Goal: Task Accomplishment & Management: Manage account settings

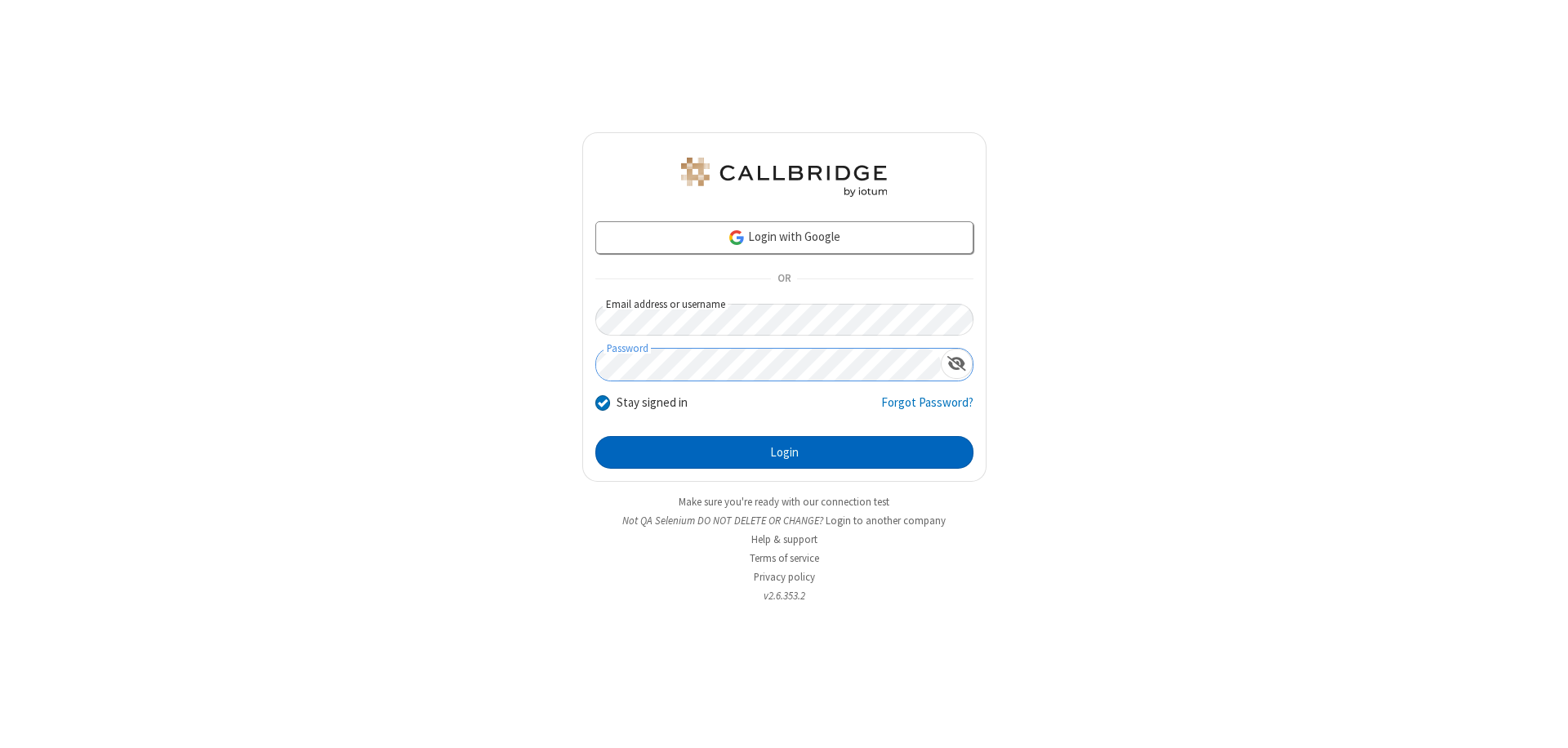
click at [784, 453] on button "Login" at bounding box center [784, 452] width 378 height 32
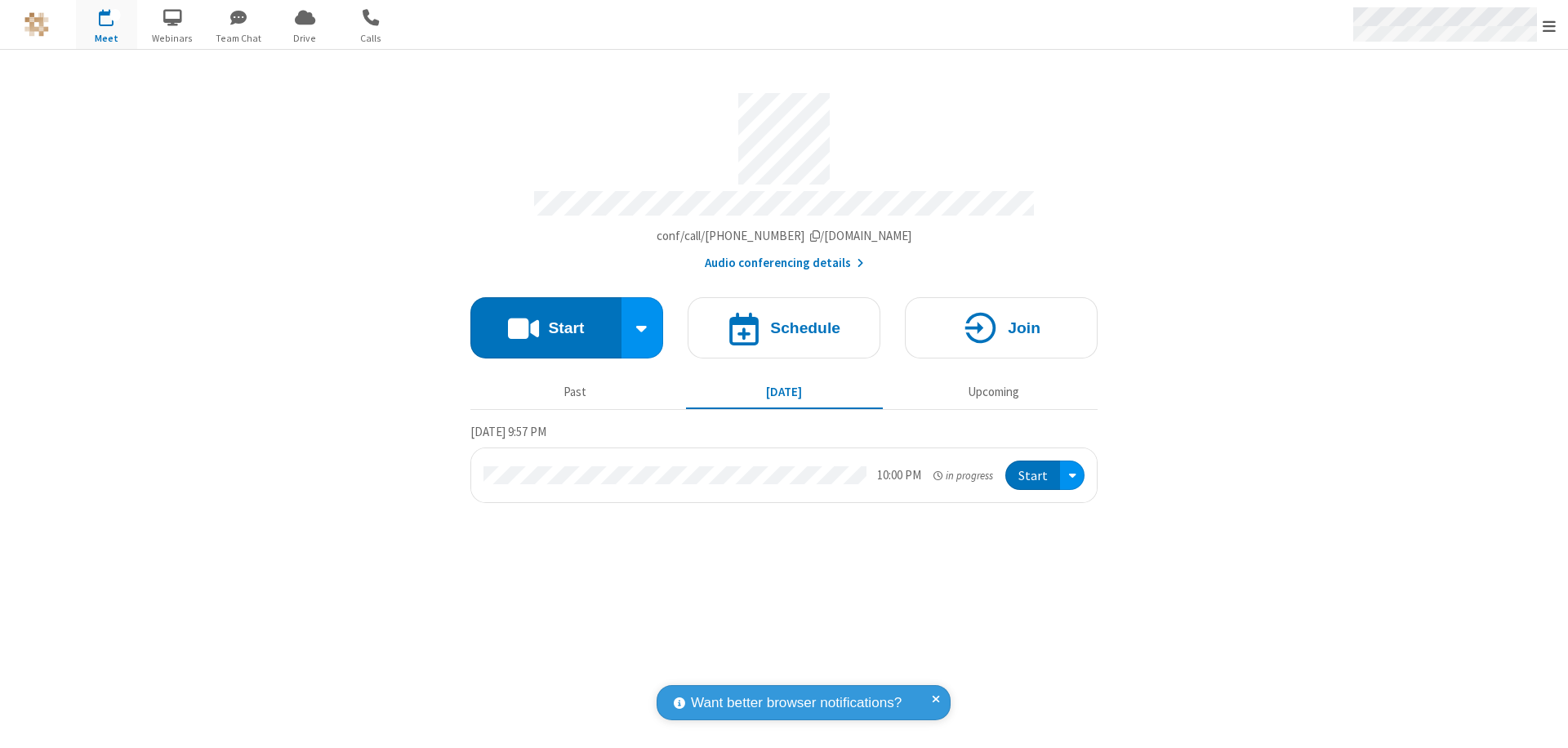
click at [1548, 25] on span "Open menu" at bounding box center [1548, 25] width 13 height 17
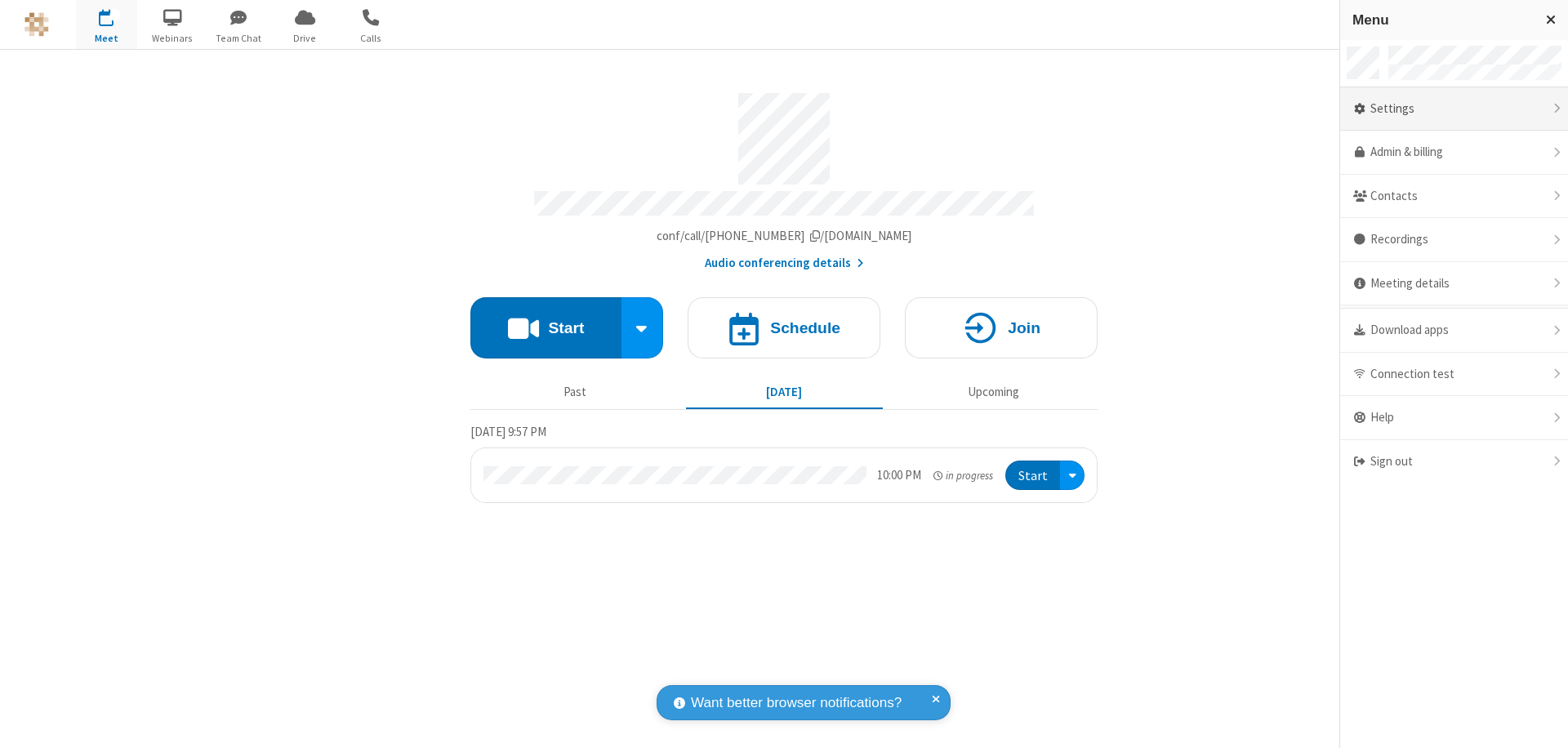
click at [1453, 109] on div "Settings" at bounding box center [1453, 109] width 227 height 44
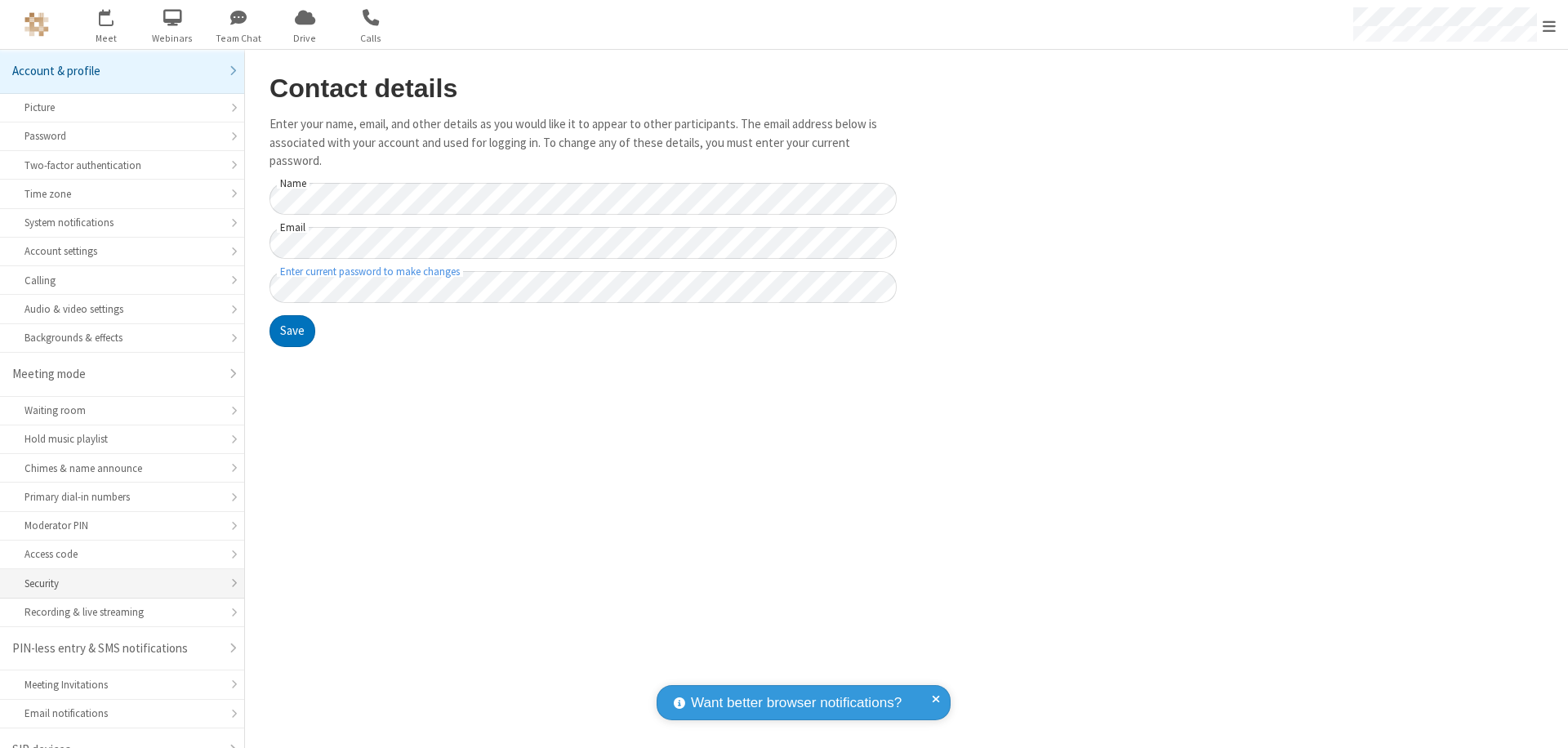
click at [116, 575] on div "Security" at bounding box center [122, 583] width 195 height 16
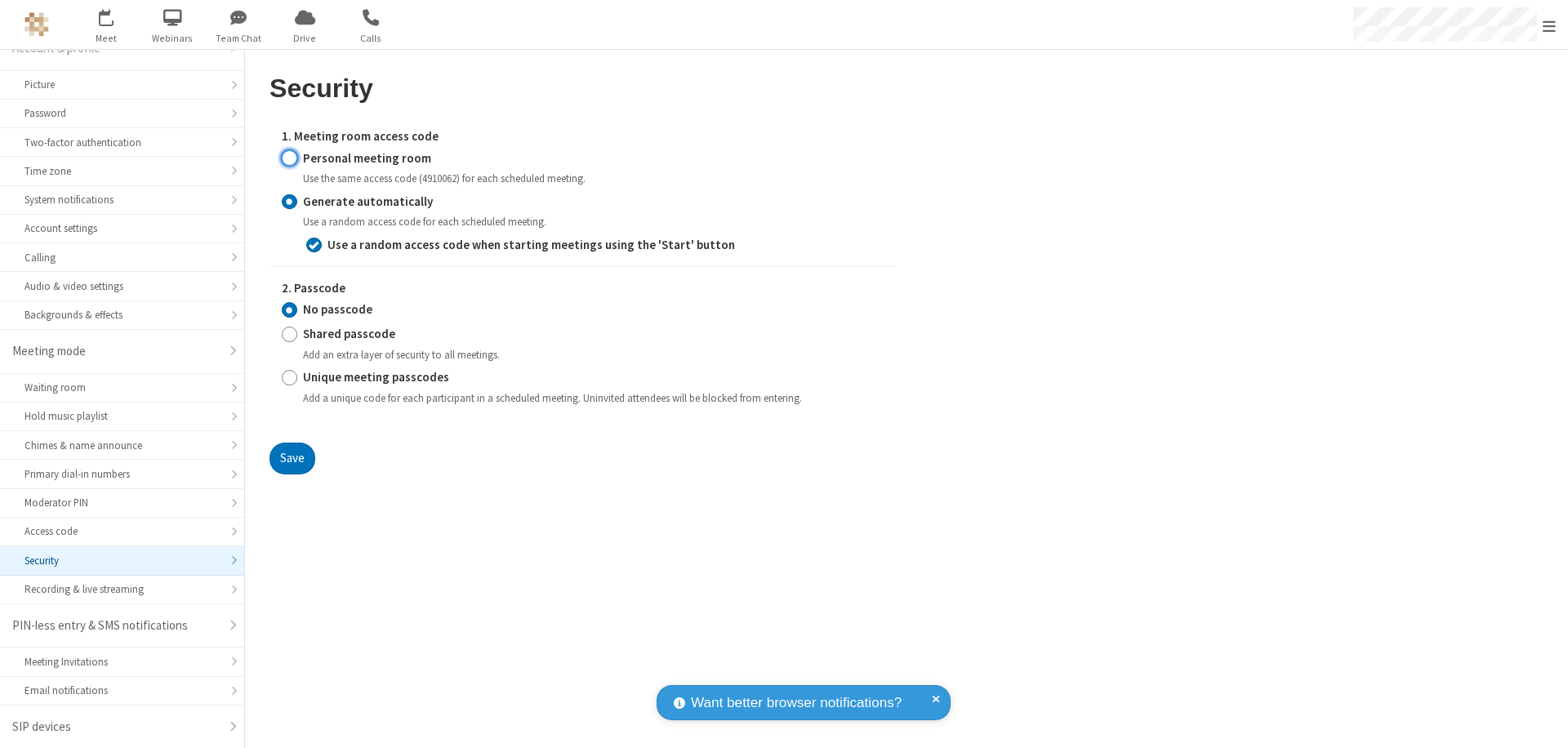
click at [289, 158] on input "Personal meeting room" at bounding box center [289, 157] width 16 height 17
radio input "true"
click at [291, 475] on button "Save" at bounding box center [292, 459] width 46 height 32
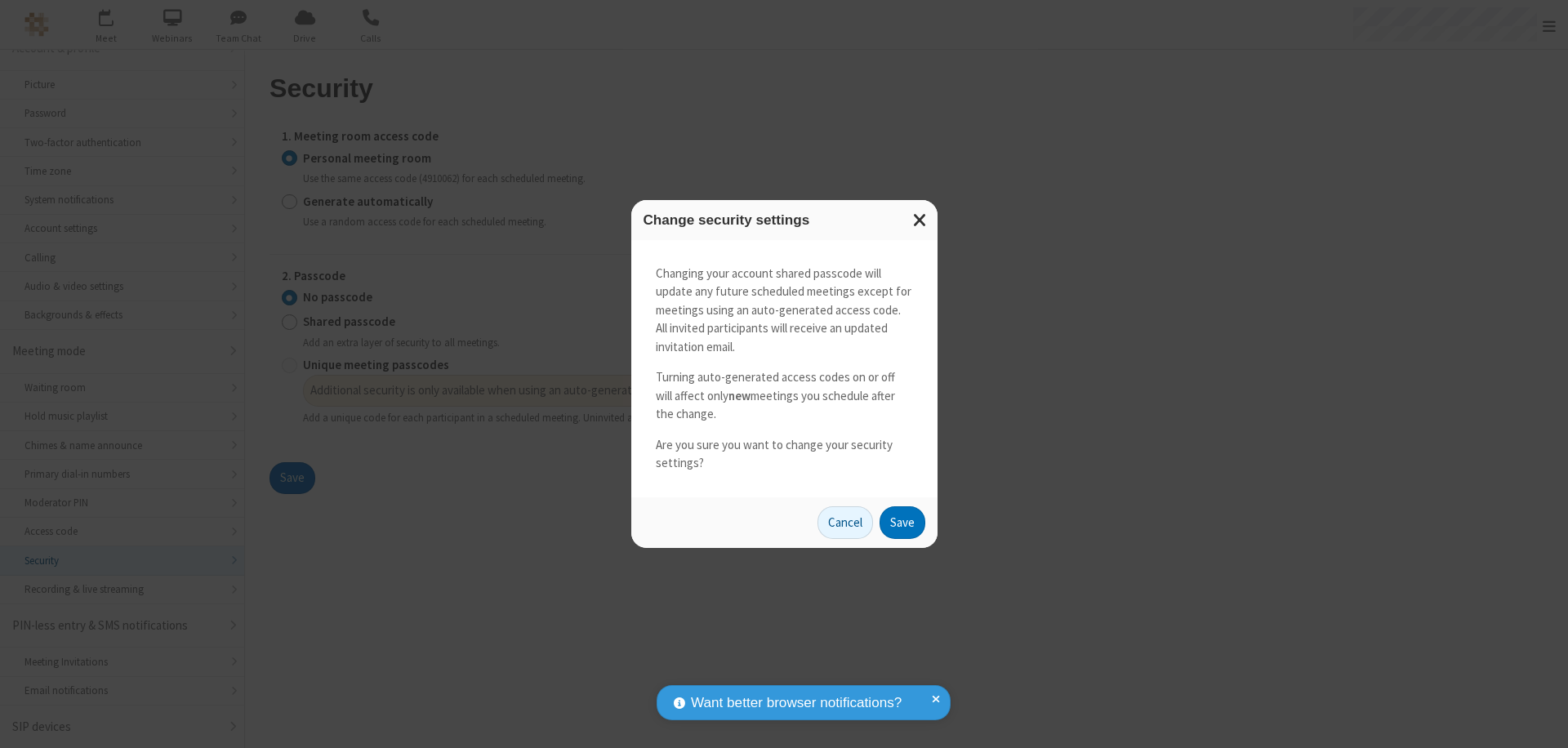
click at [902, 522] on button "Save" at bounding box center [902, 523] width 46 height 32
